Goal: Task Accomplishment & Management: Use online tool/utility

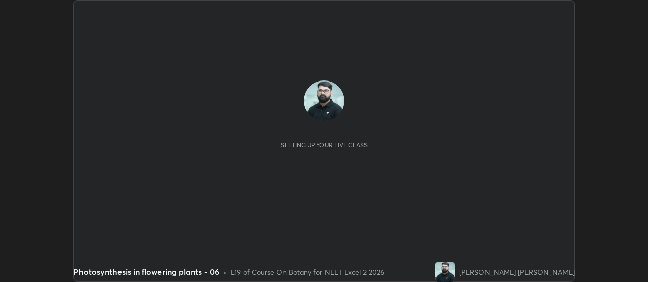
scroll to position [282, 647]
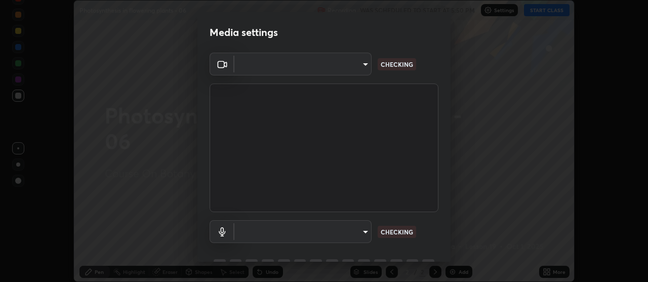
type input "a5cdc83613c3bae9a0318ea4cc03bb6affda8ba727544137782433a3cbd06d6b"
type input "communications"
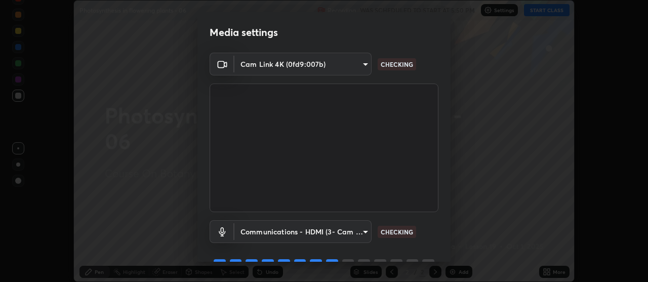
scroll to position [50, 0]
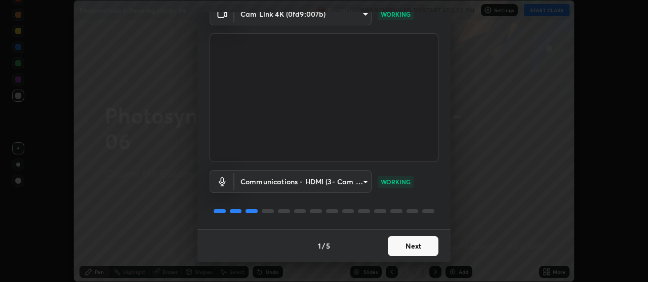
click at [412, 243] on button "Next" at bounding box center [413, 246] width 51 height 20
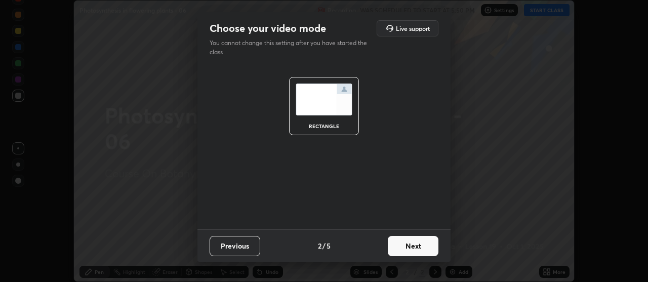
click at [412, 246] on button "Next" at bounding box center [413, 246] width 51 height 20
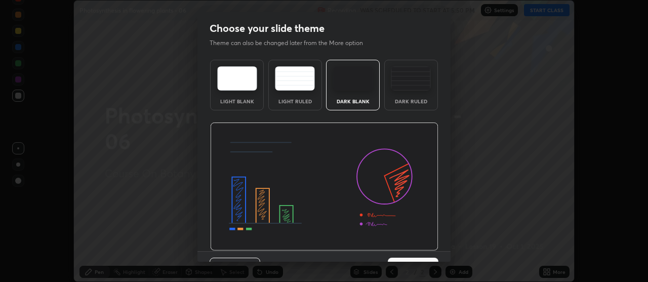
click at [414, 248] on img at bounding box center [324, 186] width 228 height 129
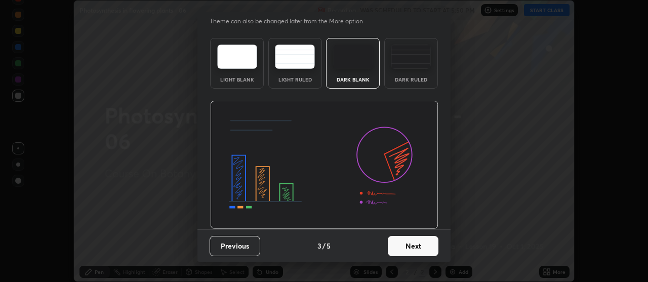
click at [415, 249] on button "Next" at bounding box center [413, 246] width 51 height 20
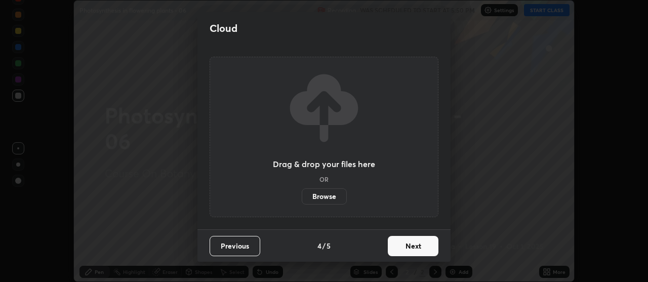
scroll to position [0, 0]
click at [415, 248] on button "Next" at bounding box center [413, 246] width 51 height 20
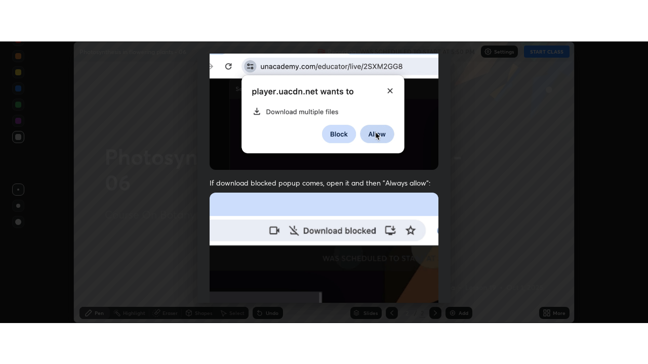
scroll to position [257, 0]
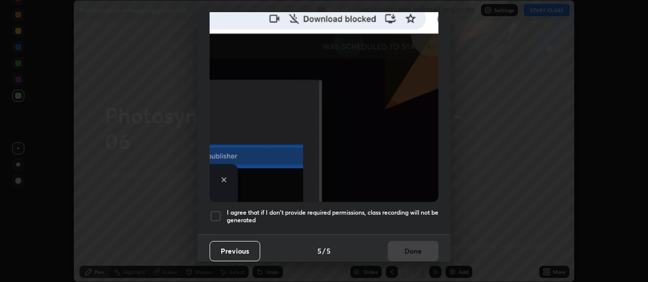
click at [391, 216] on h5 "I agree that if I don't provide required permissions, class recording will not …" at bounding box center [333, 216] width 212 height 16
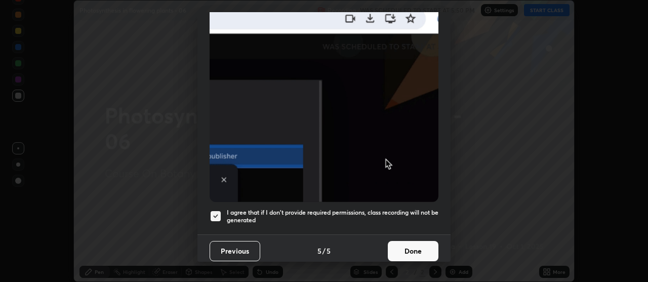
click at [410, 251] on button "Done" at bounding box center [413, 251] width 51 height 20
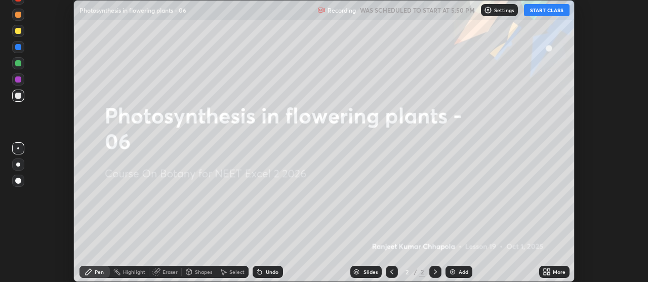
click at [544, 270] on icon at bounding box center [544, 270] width 3 height 3
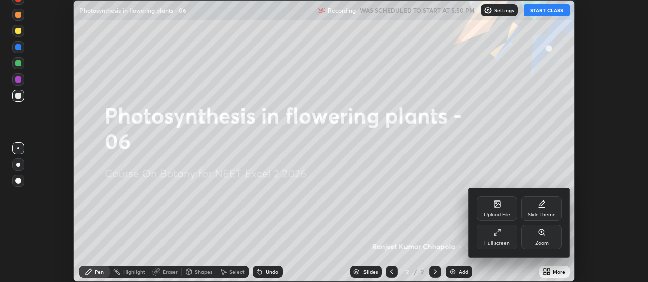
click at [501, 237] on div "Full screen" at bounding box center [497, 237] width 40 height 24
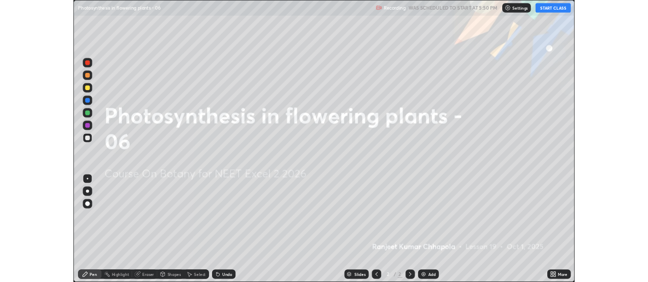
scroll to position [364, 648]
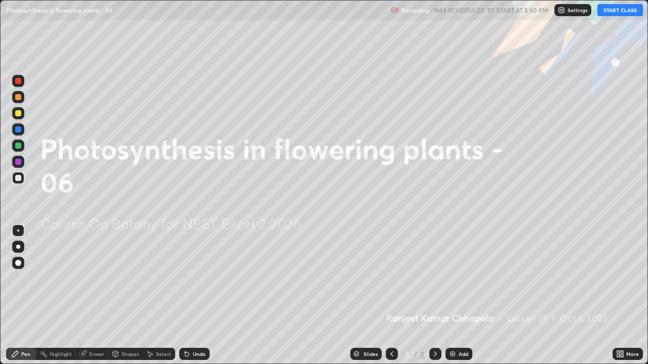
click at [619, 7] on button "START CLASS" at bounding box center [620, 10] width 46 height 12
click at [623, 281] on icon at bounding box center [621, 356] width 3 height 3
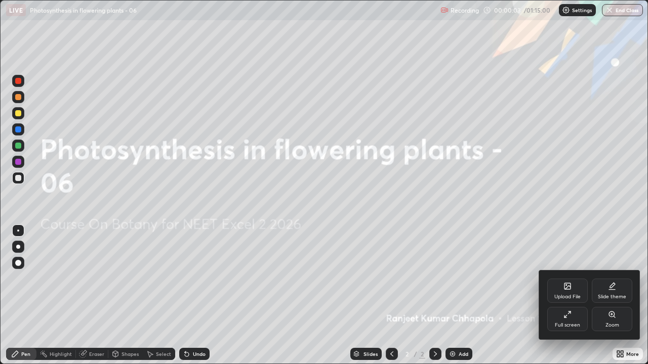
click at [573, 281] on div "Upload File" at bounding box center [567, 296] width 26 height 5
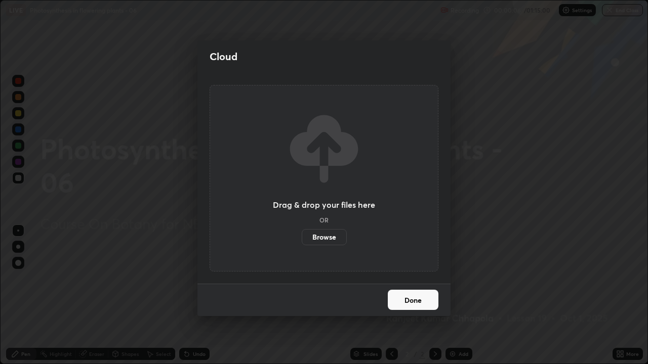
click at [325, 236] on label "Browse" at bounding box center [324, 237] width 45 height 16
click at [302, 236] on input "Browse" at bounding box center [302, 237] width 0 height 16
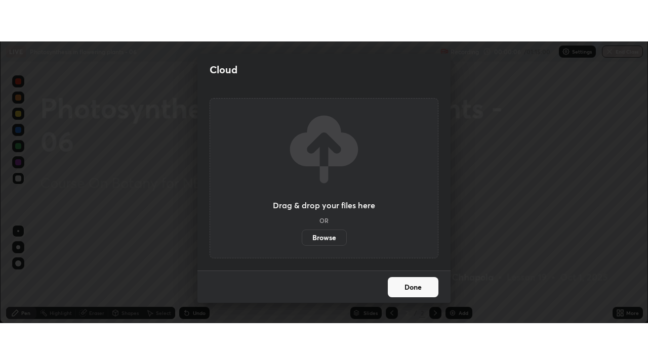
scroll to position [50318, 49952]
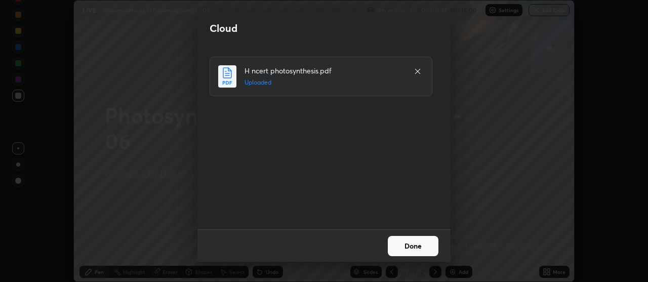
click at [413, 246] on button "Done" at bounding box center [413, 246] width 51 height 20
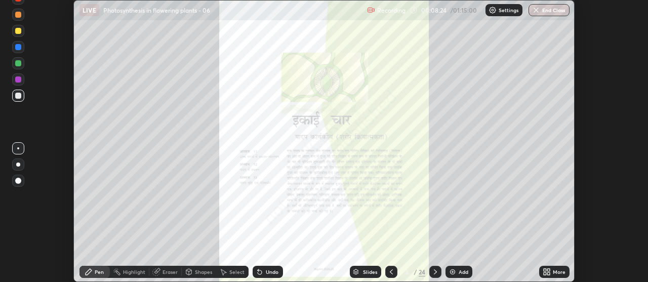
click at [553, 268] on div "More" at bounding box center [554, 272] width 30 height 12
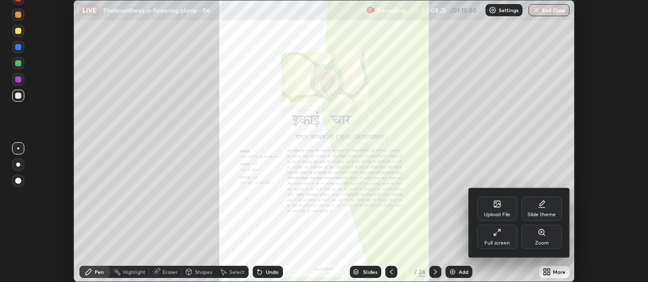
click at [502, 238] on div "Full screen" at bounding box center [497, 237] width 40 height 24
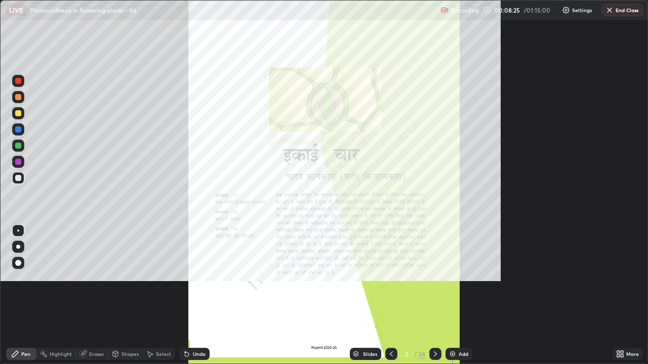
scroll to position [364, 648]
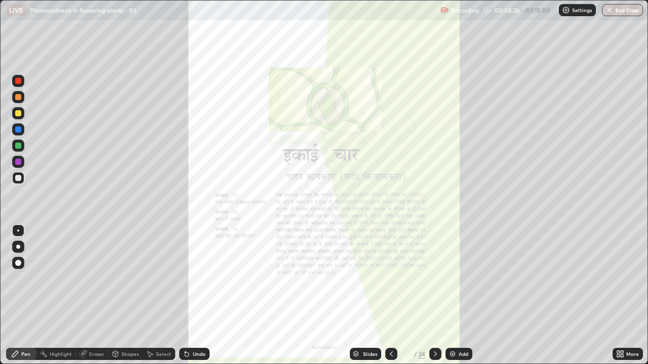
click at [624, 281] on div "More" at bounding box center [627, 354] width 30 height 12
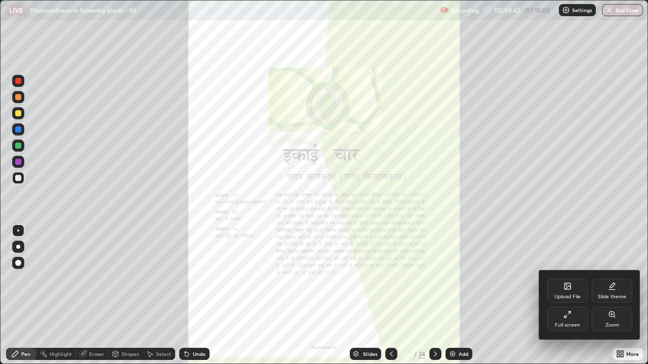
click at [366, 281] on div at bounding box center [324, 182] width 648 height 364
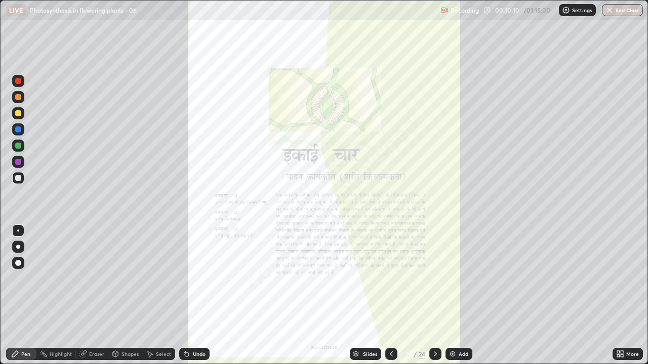
click at [369, 281] on div "Slides" at bounding box center [370, 354] width 14 height 5
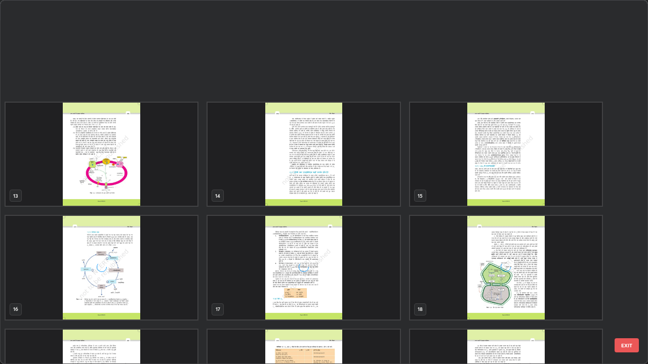
scroll to position [546, 0]
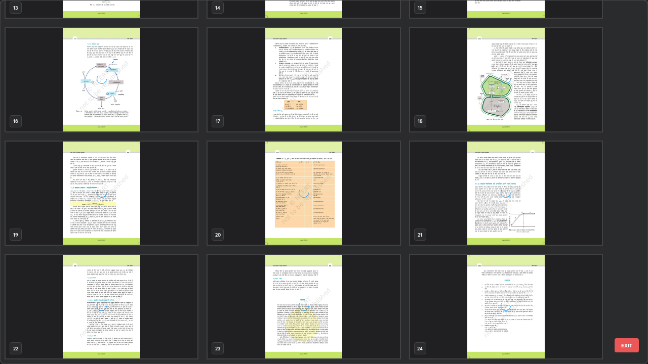
click at [451, 242] on div "grid" at bounding box center [506, 194] width 192 height 104
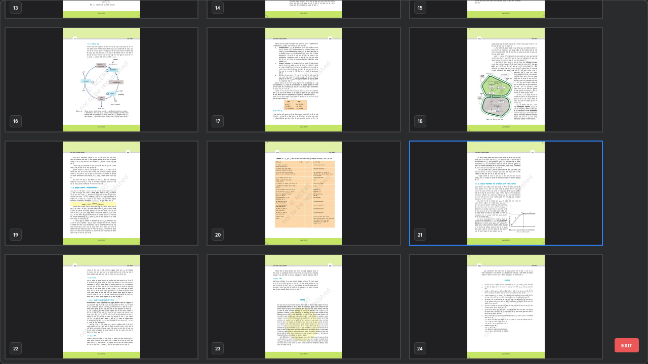
click at [454, 217] on img "grid" at bounding box center [506, 194] width 192 height 104
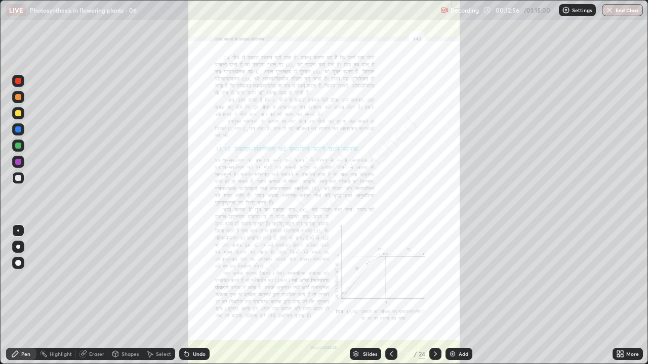
click at [621, 281] on icon at bounding box center [621, 356] width 3 height 3
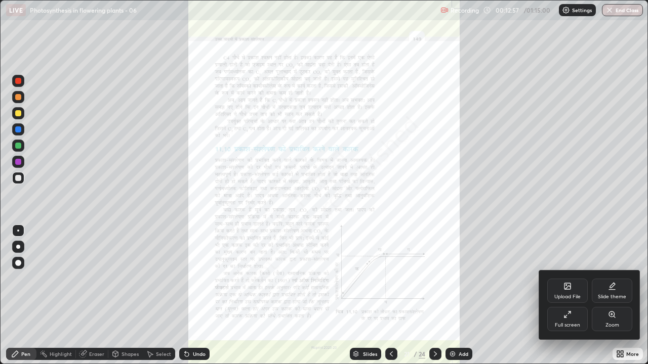
click at [615, 281] on div "Zoom" at bounding box center [612, 319] width 40 height 24
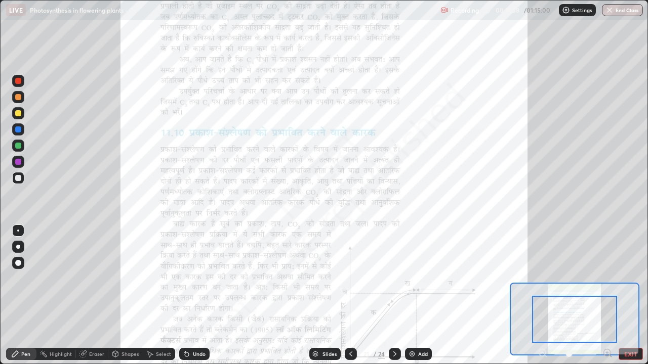
click at [606, 281] on icon at bounding box center [607, 353] width 3 height 0
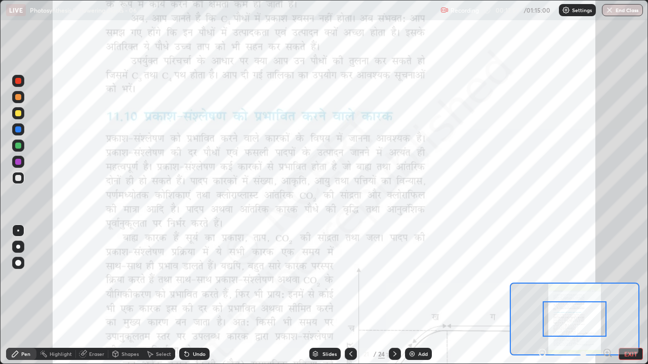
click at [596, 281] on div at bounding box center [574, 319] width 64 height 35
click at [606, 281] on icon at bounding box center [607, 353] width 3 height 0
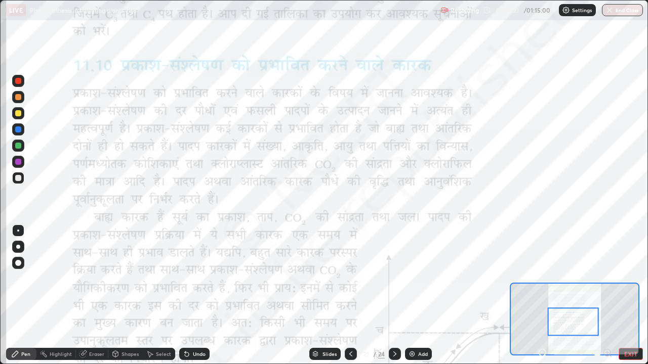
click at [52, 281] on div "Highlight" at bounding box center [61, 354] width 22 height 5
click at [19, 146] on div at bounding box center [18, 146] width 6 height 6
click at [13, 78] on div at bounding box center [18, 81] width 12 height 12
click at [24, 281] on div at bounding box center [18, 320] width 12 height 12
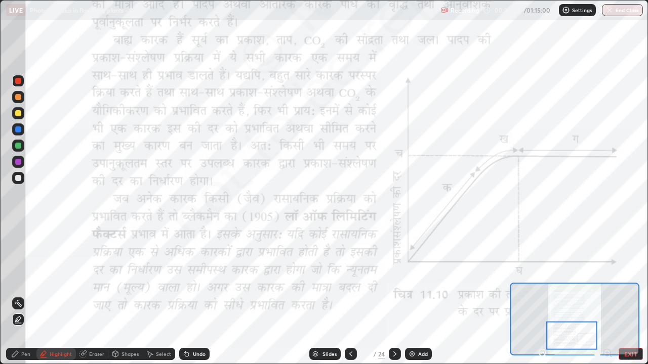
click at [185, 281] on icon at bounding box center [187, 355] width 4 height 4
click at [19, 161] on div at bounding box center [18, 162] width 6 height 6
click at [395, 281] on icon at bounding box center [395, 354] width 8 height 8
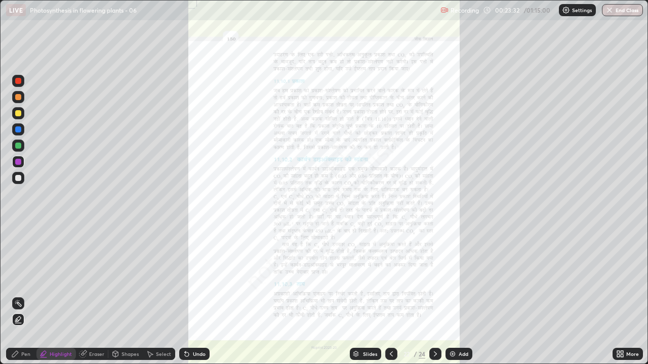
click at [618, 281] on icon at bounding box center [618, 352] width 3 height 3
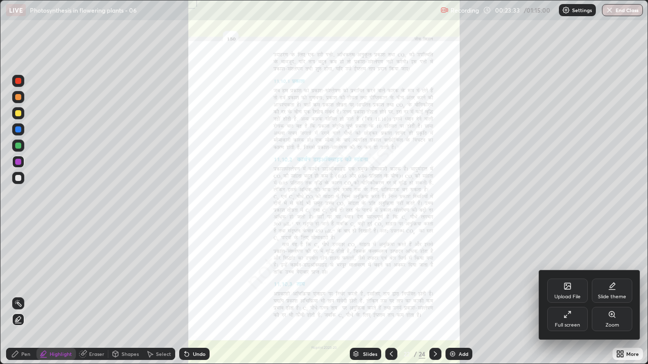
click at [615, 281] on div "Zoom" at bounding box center [612, 319] width 40 height 24
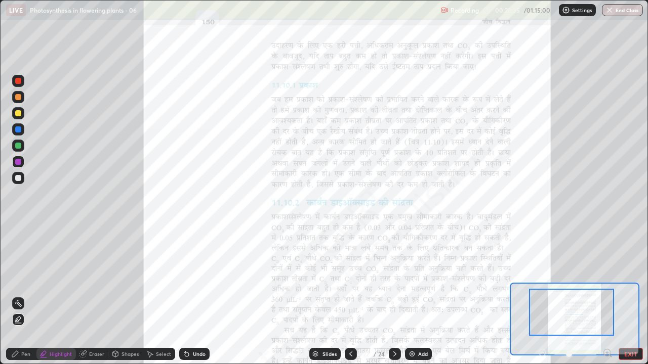
click at [607, 281] on icon at bounding box center [607, 353] width 3 height 0
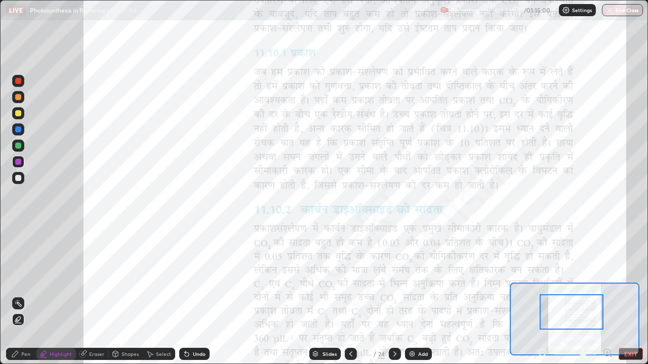
click at [608, 281] on icon at bounding box center [607, 353] width 10 height 10
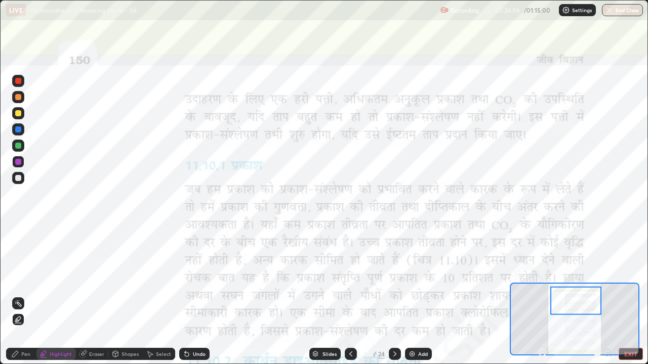
click at [349, 281] on icon at bounding box center [350, 354] width 3 height 5
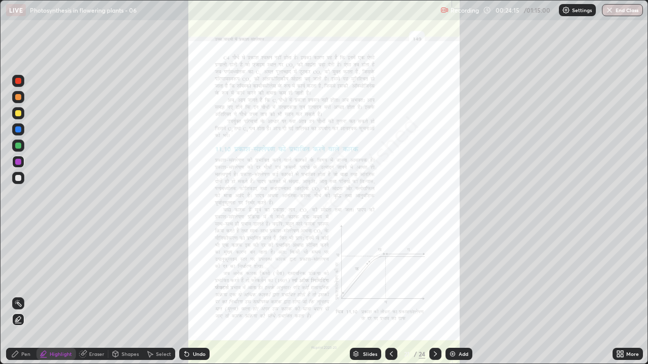
click at [436, 281] on icon at bounding box center [435, 354] width 8 height 8
click at [435, 281] on icon at bounding box center [435, 354] width 8 height 8
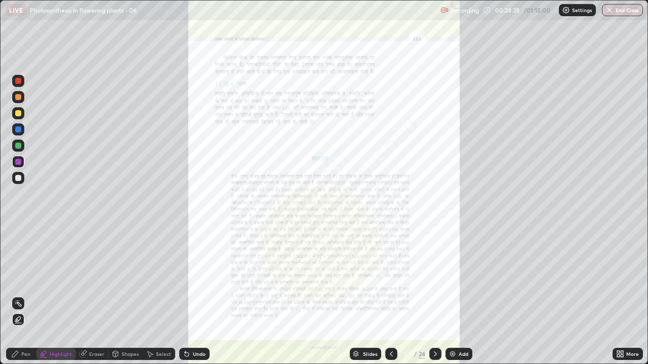
click at [390, 281] on icon at bounding box center [391, 354] width 8 height 8
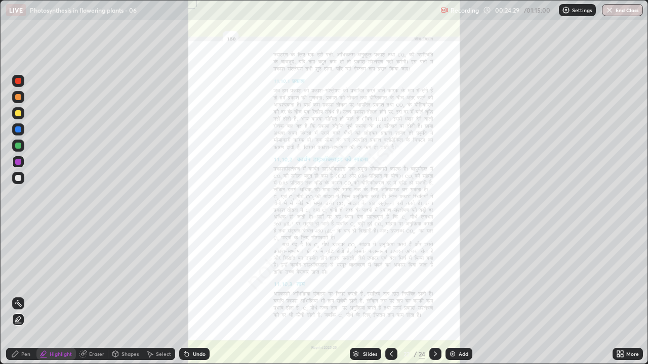
click at [390, 281] on icon at bounding box center [391, 354] width 3 height 5
click at [434, 281] on icon at bounding box center [435, 354] width 8 height 8
click at [394, 281] on div at bounding box center [391, 354] width 12 height 12
click at [621, 281] on icon at bounding box center [621, 356] width 3 height 3
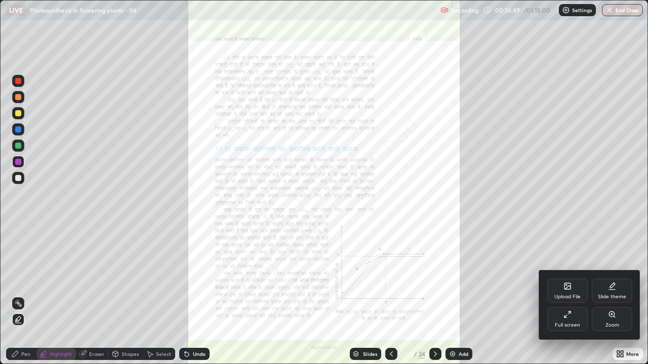
click at [613, 281] on div "Zoom" at bounding box center [612, 325] width 14 height 5
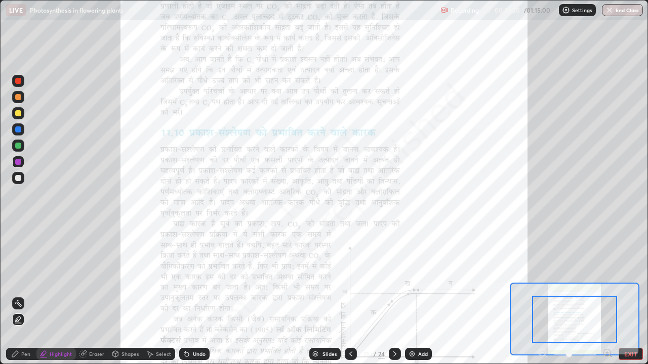
click at [607, 281] on icon at bounding box center [607, 353] width 3 height 0
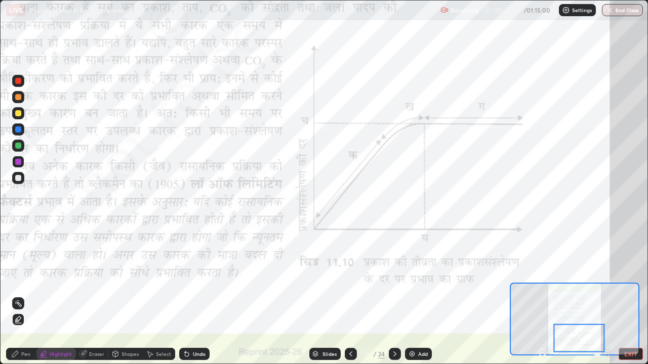
click at [22, 281] on div "Pen" at bounding box center [25, 354] width 9 height 5
click at [196, 281] on div "Undo" at bounding box center [199, 354] width 13 height 5
click at [193, 281] on div "Undo" at bounding box center [199, 354] width 13 height 5
click at [199, 281] on div "Undo" at bounding box center [199, 354] width 13 height 5
click at [197, 281] on div "Undo" at bounding box center [199, 354] width 13 height 5
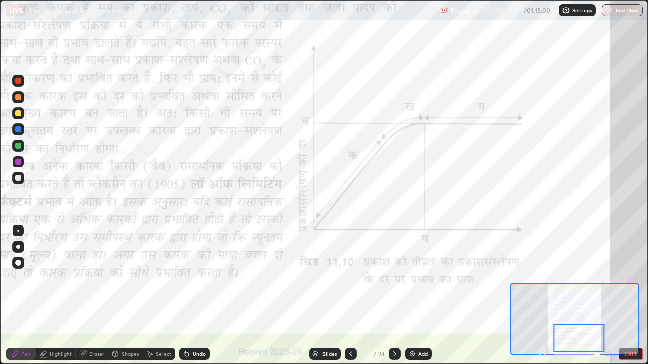
click at [196, 281] on div "Undo" at bounding box center [199, 354] width 13 height 5
click at [194, 281] on div "Undo" at bounding box center [199, 354] width 13 height 5
click at [394, 281] on icon at bounding box center [395, 354] width 8 height 8
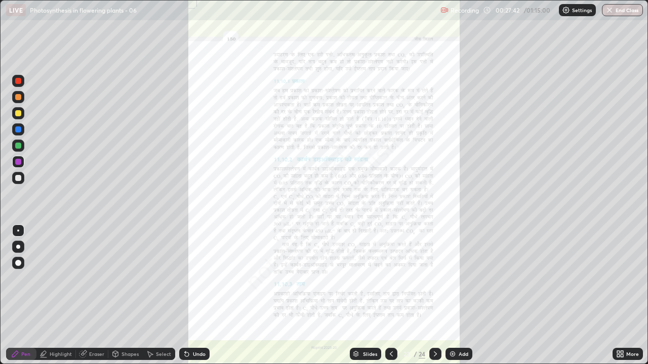
click at [620, 281] on icon at bounding box center [621, 352] width 3 height 3
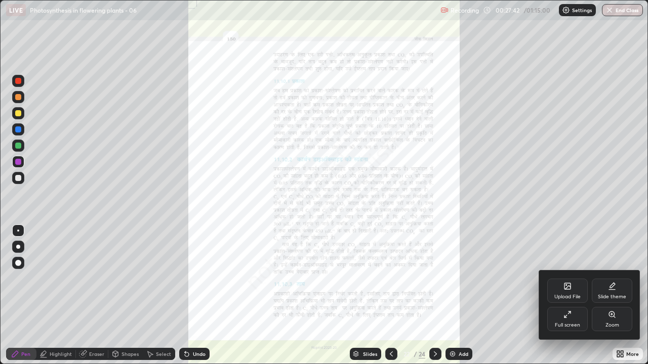
click at [619, 281] on div "Zoom" at bounding box center [612, 319] width 40 height 24
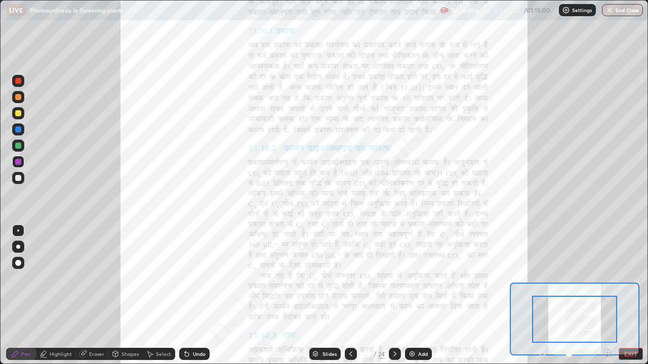
click at [607, 281] on icon at bounding box center [607, 353] width 3 height 0
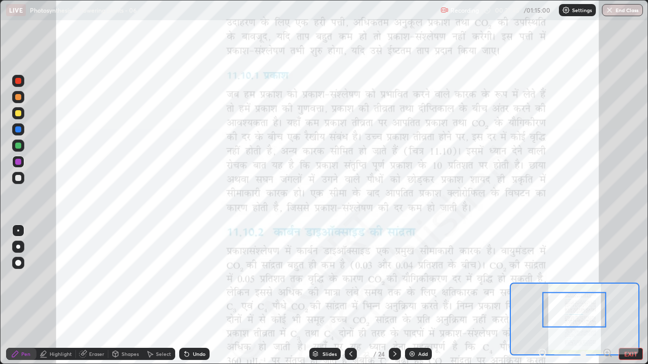
click at [610, 281] on icon at bounding box center [610, 356] width 2 height 2
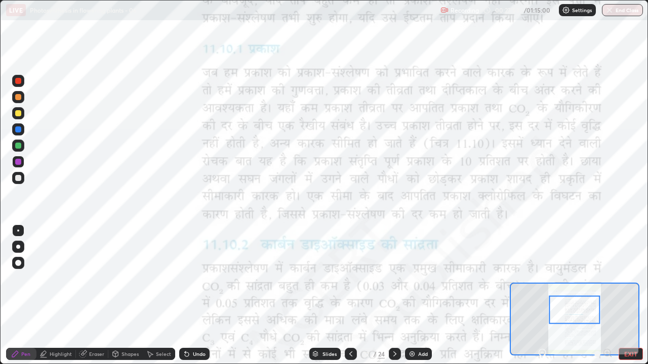
click at [17, 82] on div at bounding box center [18, 81] width 6 height 6
click at [193, 281] on div "Undo" at bounding box center [199, 354] width 13 height 5
click at [56, 281] on div "Highlight" at bounding box center [61, 354] width 22 height 5
click at [14, 281] on icon at bounding box center [15, 354] width 6 height 6
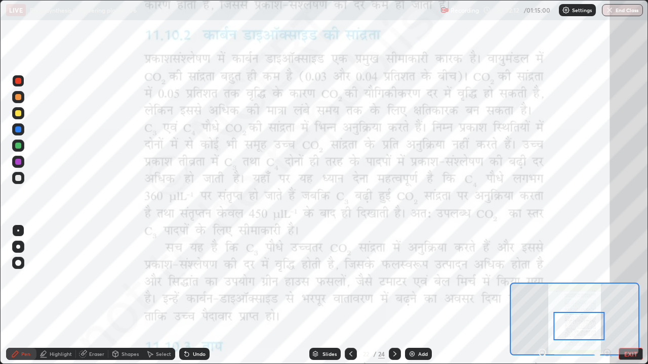
click at [68, 281] on div "Highlight" at bounding box center [61, 354] width 22 height 5
click at [191, 281] on div "Undo" at bounding box center [194, 354] width 30 height 12
click at [193, 281] on div "Undo" at bounding box center [194, 354] width 30 height 12
click at [15, 281] on icon at bounding box center [15, 354] width 8 height 8
click at [200, 281] on div "Undo" at bounding box center [199, 354] width 13 height 5
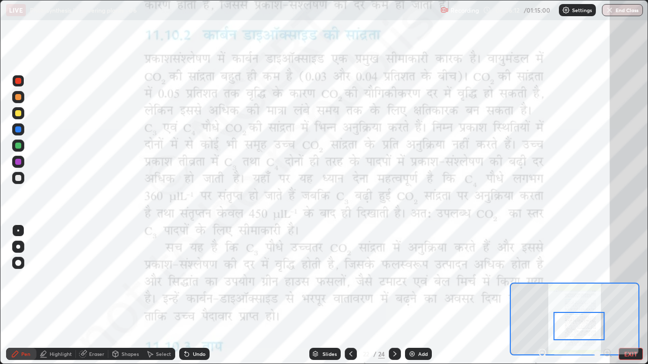
click at [197, 281] on div "Undo" at bounding box center [199, 354] width 13 height 5
click at [193, 281] on div "Undo" at bounding box center [199, 354] width 13 height 5
click at [189, 281] on div "Undo" at bounding box center [194, 354] width 30 height 12
click at [189, 281] on icon at bounding box center [187, 354] width 8 height 8
click at [191, 281] on div "Undo" at bounding box center [194, 354] width 30 height 12
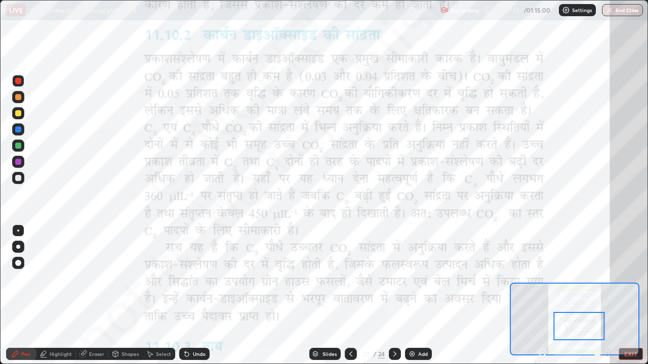
click at [201, 281] on div "Undo" at bounding box center [199, 354] width 13 height 5
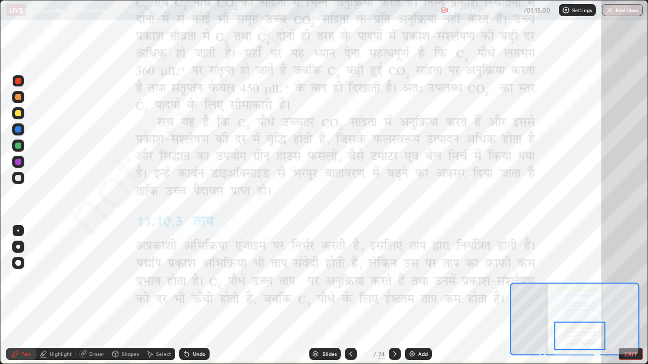
click at [631, 281] on button "EXIT" at bounding box center [630, 354] width 24 height 12
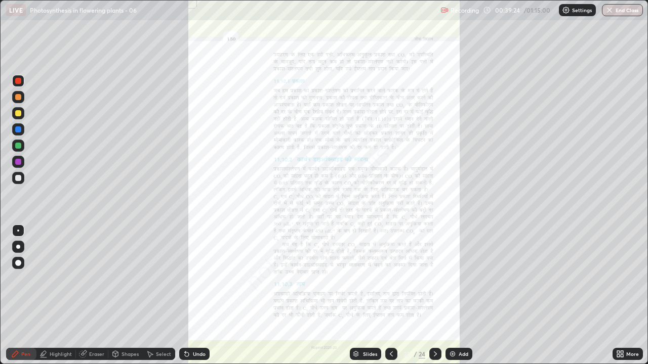
click at [621, 281] on icon at bounding box center [621, 356] width 3 height 3
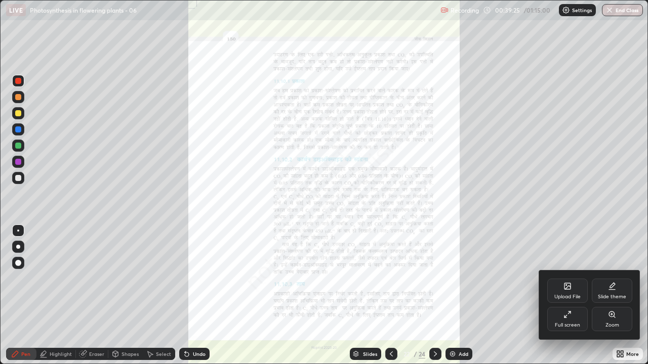
click at [570, 281] on div "Full screen" at bounding box center [567, 325] width 25 height 5
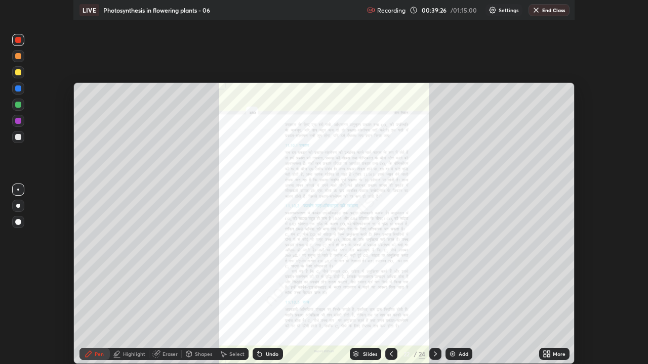
scroll to position [50318, 49952]
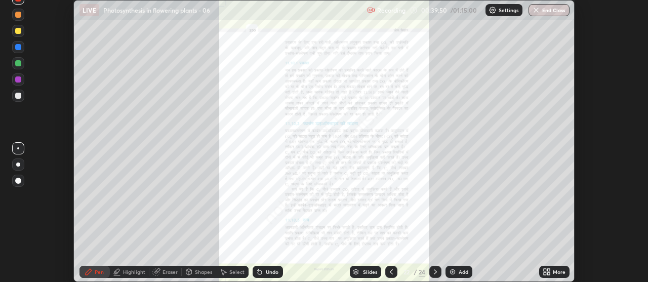
click at [546, 271] on icon at bounding box center [546, 272] width 8 height 8
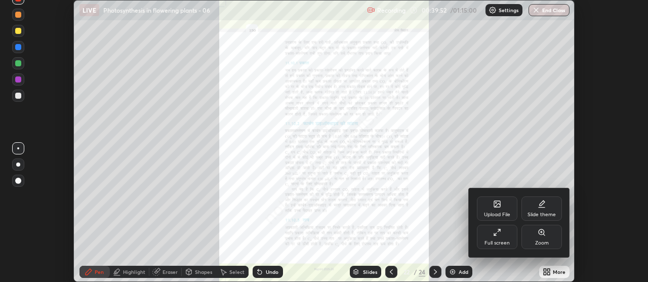
click at [544, 240] on div "Zoom" at bounding box center [542, 242] width 14 height 5
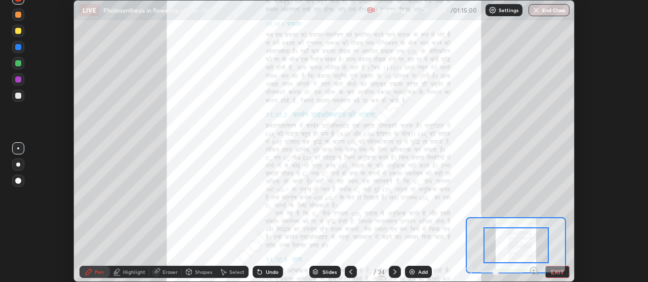
click at [556, 271] on button "EXIT" at bounding box center [557, 272] width 24 height 12
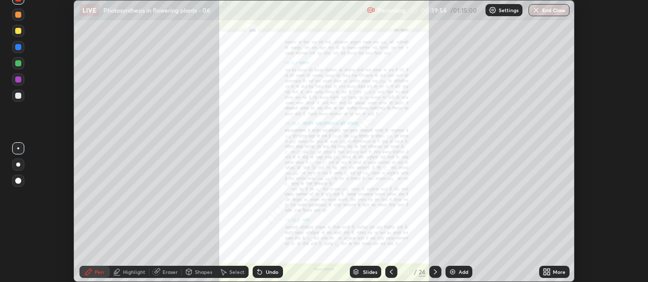
click at [549, 269] on icon at bounding box center [548, 270] width 3 height 3
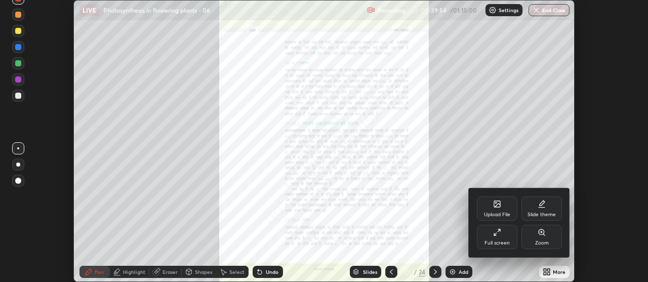
click at [505, 233] on div "Full screen" at bounding box center [497, 237] width 40 height 24
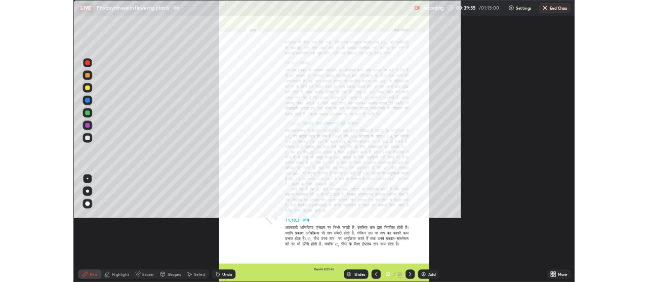
scroll to position [364, 648]
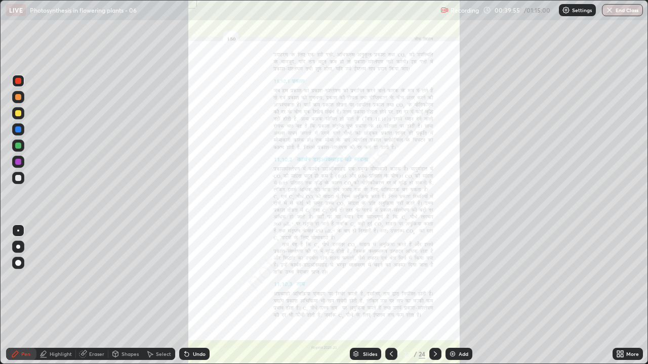
click at [621, 281] on icon at bounding box center [621, 356] width 3 height 3
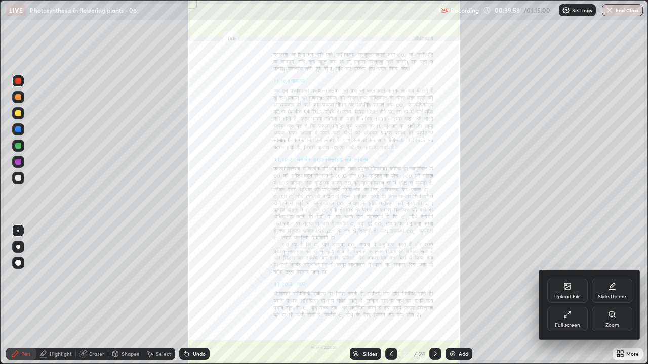
click at [615, 281] on div "Zoom" at bounding box center [612, 325] width 14 height 5
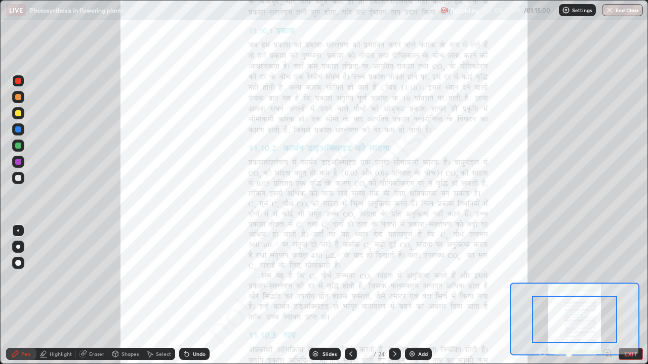
click at [607, 281] on icon at bounding box center [607, 353] width 3 height 0
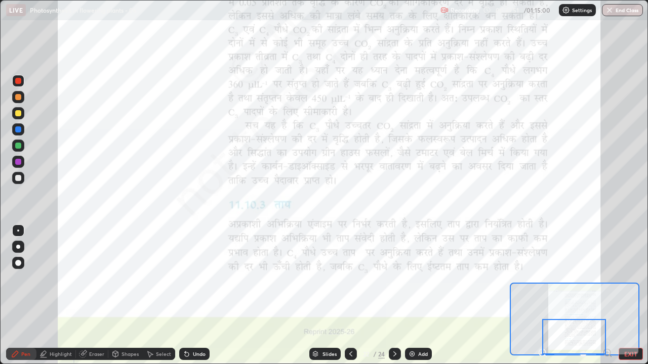
click at [393, 281] on icon at bounding box center [395, 354] width 8 height 8
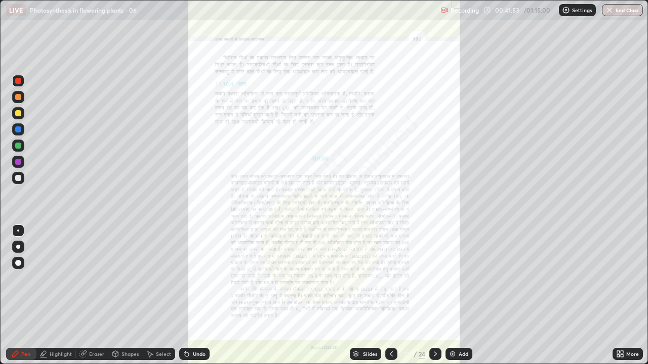
click at [626, 281] on div "More" at bounding box center [632, 354] width 13 height 5
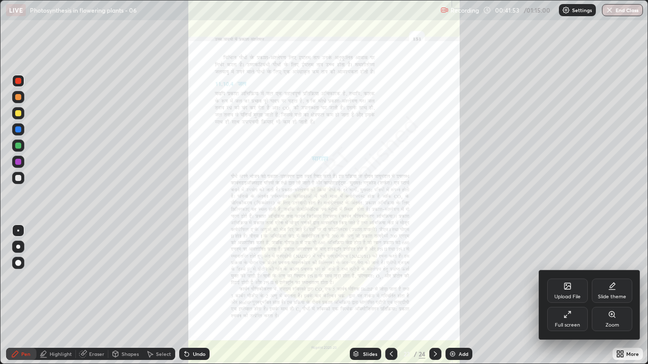
click at [618, 281] on div "Zoom" at bounding box center [612, 319] width 40 height 24
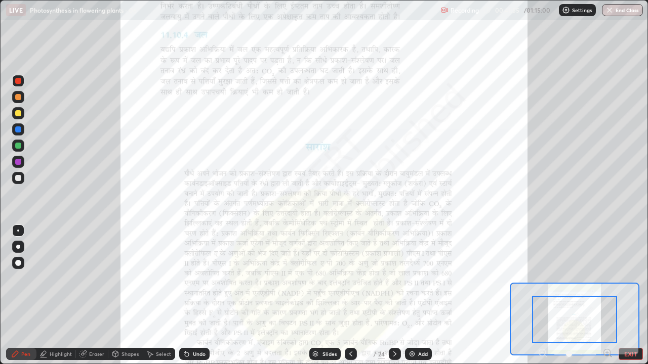
click at [607, 281] on icon at bounding box center [607, 353] width 3 height 0
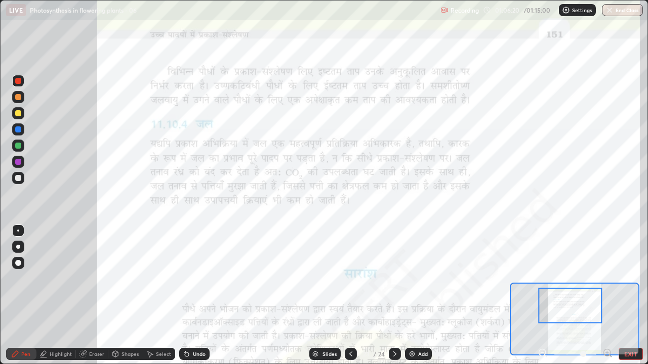
click at [622, 7] on button "End Class" at bounding box center [622, 10] width 41 height 12
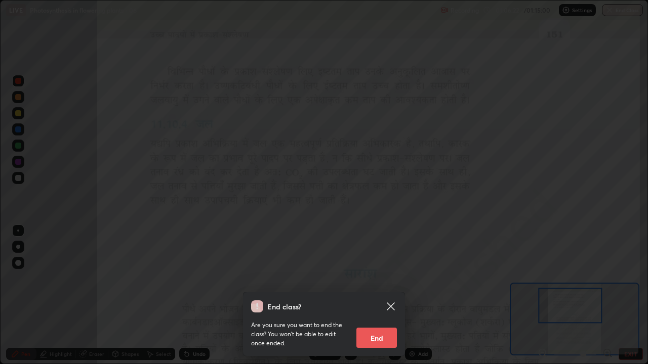
click at [392, 281] on icon at bounding box center [391, 307] width 12 height 12
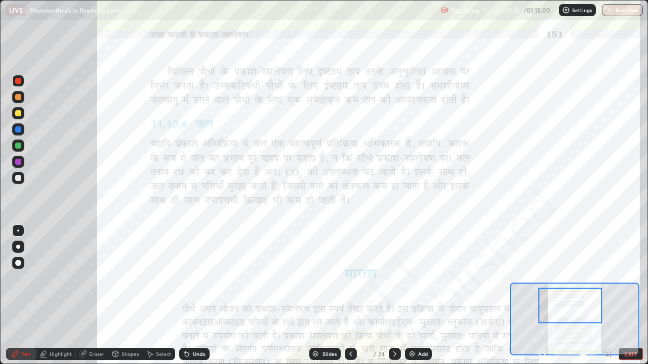
click at [621, 12] on button "End Class" at bounding box center [622, 10] width 41 height 12
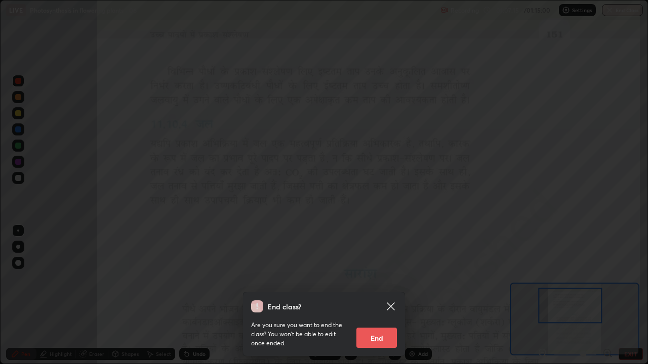
click at [377, 281] on button "End" at bounding box center [376, 338] width 40 height 20
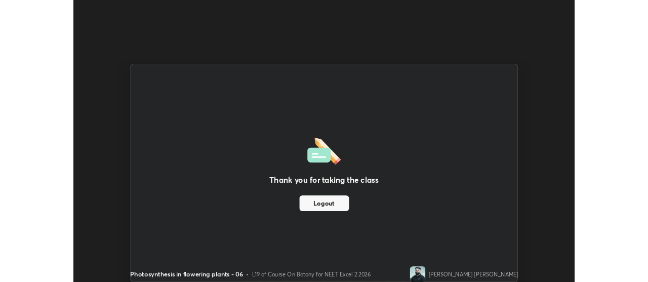
scroll to position [50318, 49952]
